Goal: Information Seeking & Learning: Find contact information

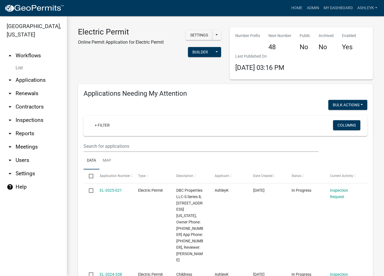
select select "3: 100"
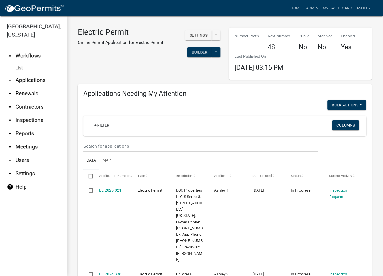
scroll to position [612, 0]
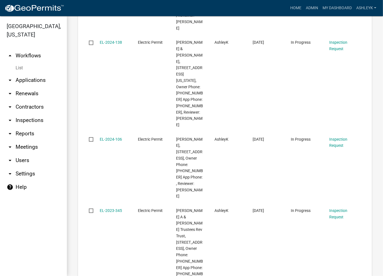
click at [28, 103] on link "arrow_drop_down Contractors" at bounding box center [33, 106] width 67 height 13
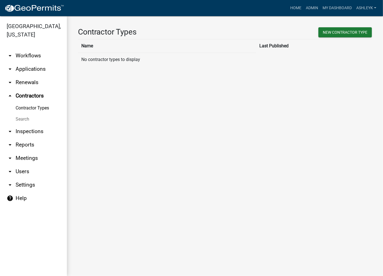
click at [22, 119] on link "Search" at bounding box center [33, 119] width 67 height 11
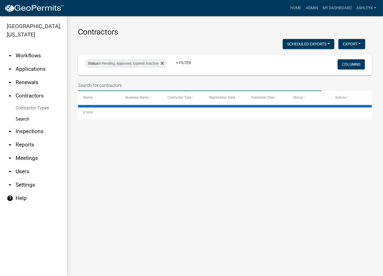
click at [114, 88] on input "text" at bounding box center [199, 85] width 243 height 11
type input "great lakes"
select select "3: 100"
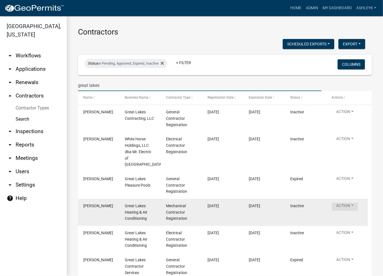
type input "great lakes"
click at [344, 144] on button "Action" at bounding box center [344, 140] width 26 height 8
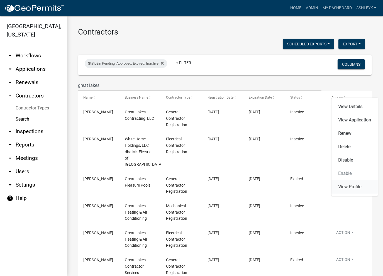
click at [350, 190] on link "View Profile" at bounding box center [354, 186] width 46 height 13
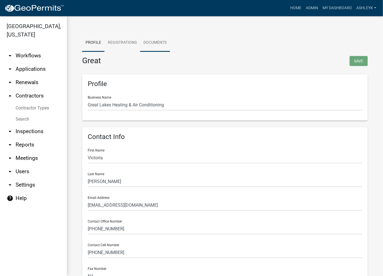
click at [162, 41] on link "Documents" at bounding box center [155, 43] width 30 height 18
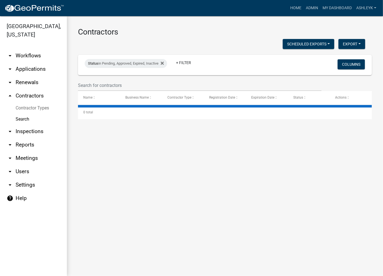
select select "3: 100"
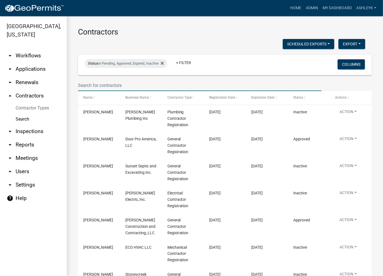
click at [117, 85] on input "text" at bounding box center [199, 85] width 243 height 11
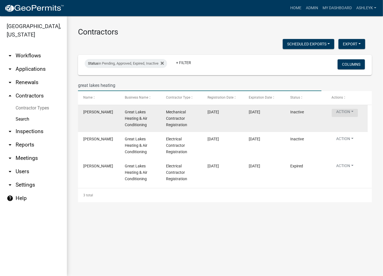
type input "great lakes heating"
click at [347, 110] on button "Action" at bounding box center [344, 113] width 26 height 8
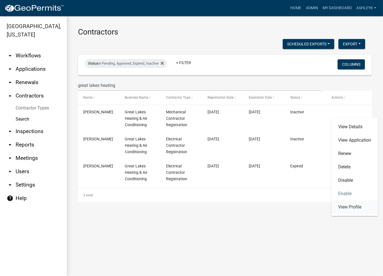
click at [347, 209] on link "View Profile" at bounding box center [354, 206] width 46 height 13
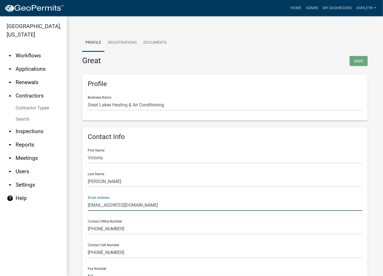
drag, startPoint x: 135, startPoint y: 205, endPoint x: 84, endPoint y: 204, distance: 51.5
click at [84, 204] on div "Contact Info First Name [PERSON_NAME] Last Name [PERSON_NAME] Email Address [EM…" at bounding box center [224, 209] width 285 height 164
click at [17, 54] on link "arrow_drop_down Workflows" at bounding box center [33, 55] width 67 height 13
